Goal: Find specific page/section: Find specific page/section

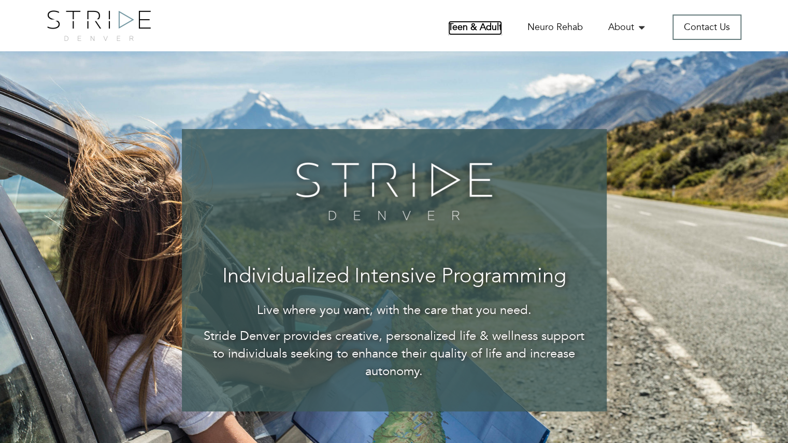
click at [488, 24] on link "Teen & Adult" at bounding box center [475, 28] width 54 height 15
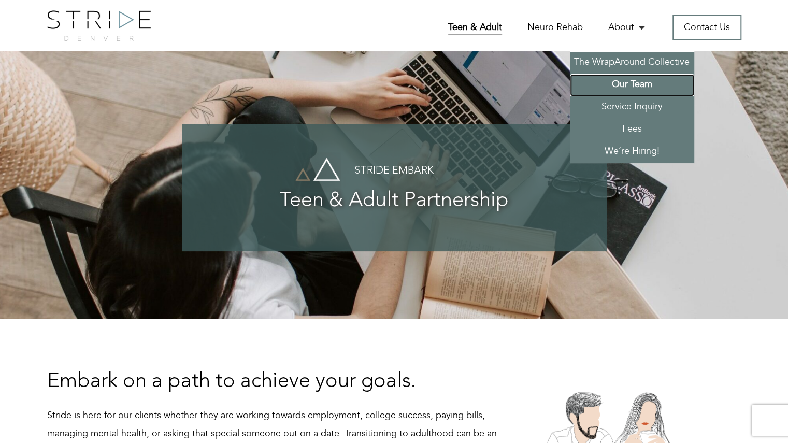
click at [632, 85] on link "Our Team" at bounding box center [632, 85] width 124 height 22
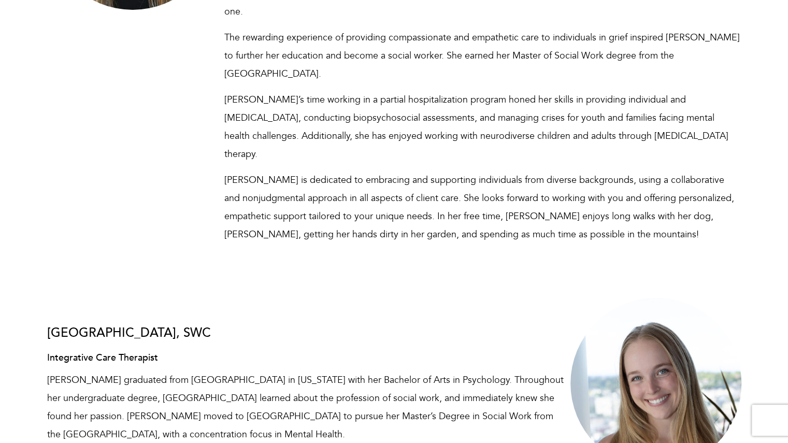
scroll to position [4609, 0]
